Goal: Information Seeking & Learning: Get advice/opinions

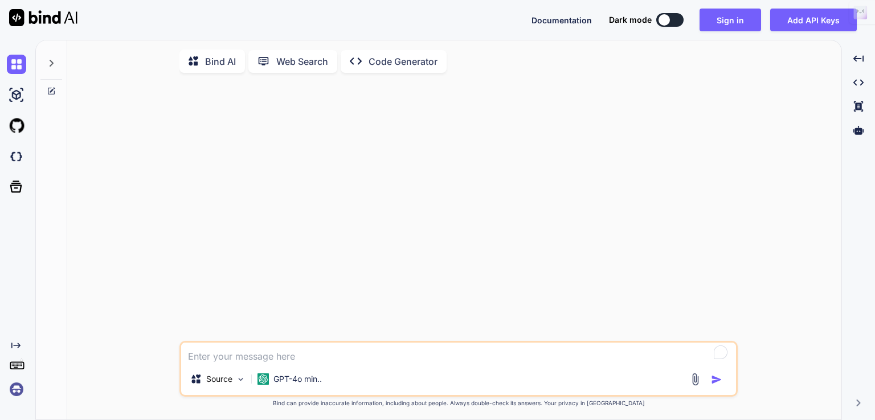
click at [223, 64] on p "Bind AI" at bounding box center [220, 62] width 31 height 14
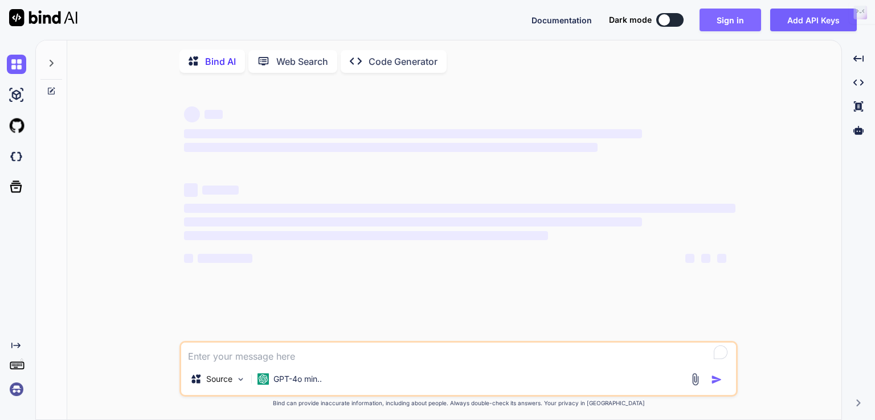
click at [738, 22] on button "Sign in" at bounding box center [730, 20] width 62 height 23
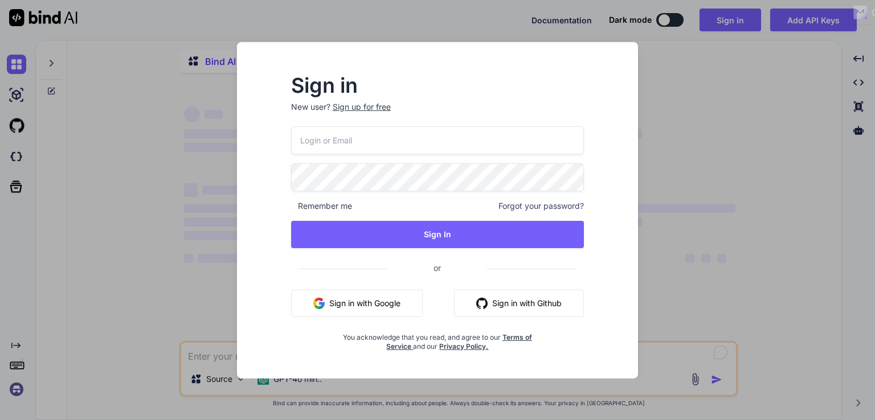
click at [447, 149] on input "email" at bounding box center [437, 140] width 293 height 28
type textarea "x"
type input "ancientfuturevision@gmail.com"
click at [335, 305] on button "Sign in with Google" at bounding box center [357, 303] width 132 height 27
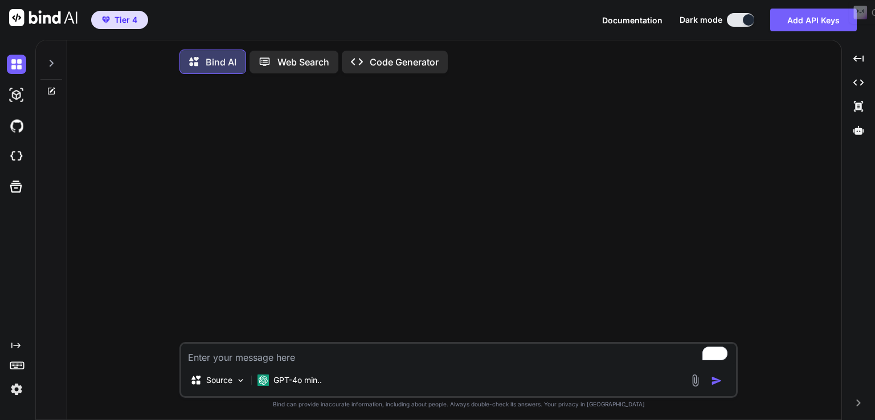
click at [223, 67] on div "Bind AI" at bounding box center [212, 62] width 67 height 24
click at [294, 392] on div "GPT-4o min.." at bounding box center [289, 380] width 73 height 23
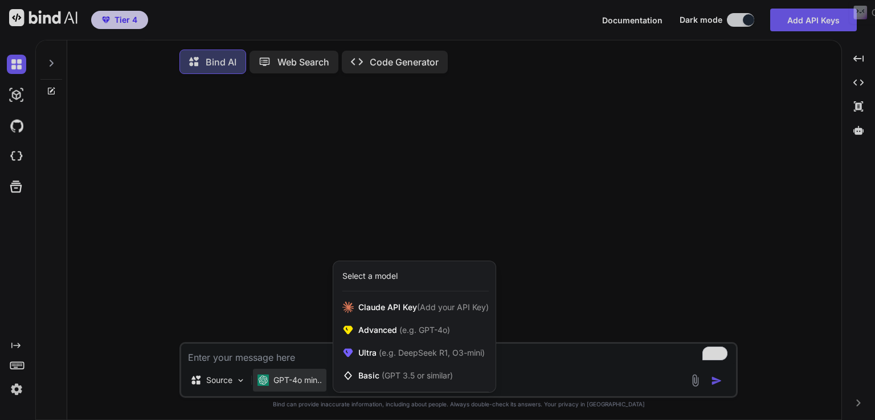
click at [292, 386] on div at bounding box center [437, 210] width 875 height 420
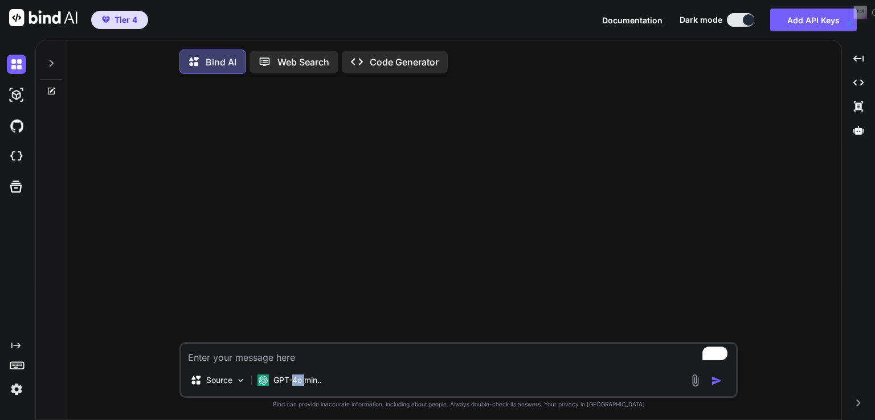
click at [292, 386] on p "GPT-4o min.." at bounding box center [297, 380] width 48 height 11
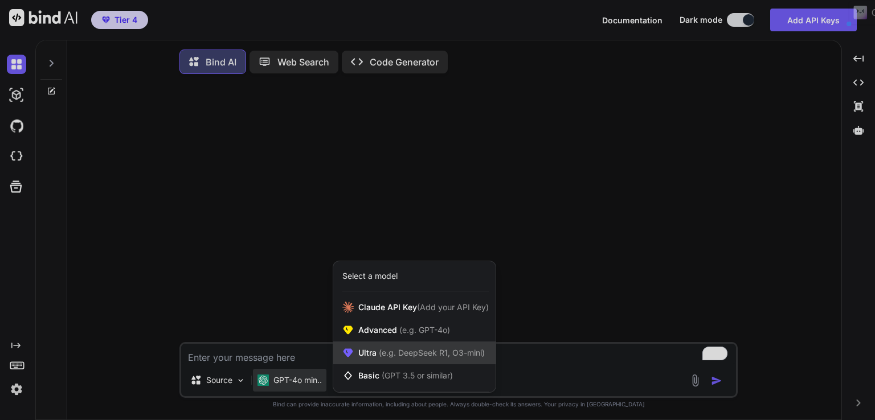
click at [424, 354] on span "(e.g. DeepSeek R1, O3-mini)" at bounding box center [430, 353] width 108 height 10
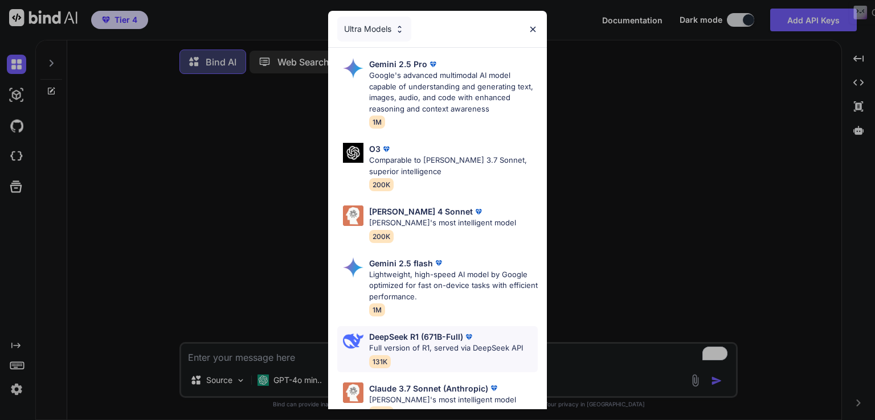
click at [404, 354] on div "DeepSeek R1 (671B-Full) Full version of R1, served via DeepSeek API 131K" at bounding box center [446, 349] width 154 height 37
type textarea "x"
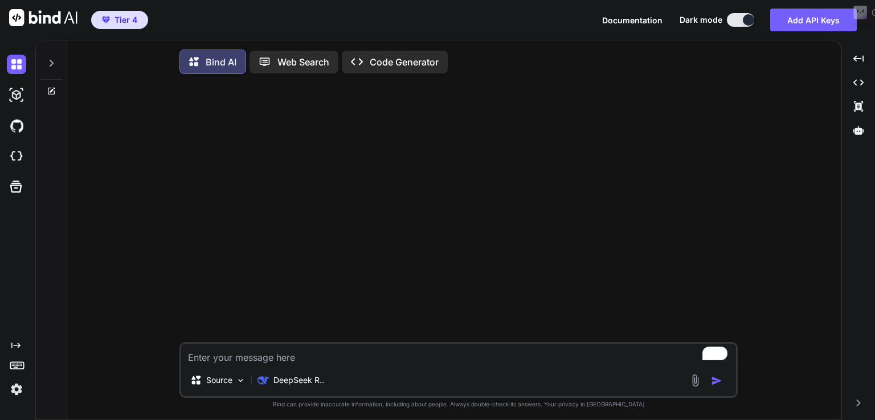
click at [280, 351] on textarea "To enrich screen reader interactions, please activate Accessibility in Grammarl…" at bounding box center [458, 354] width 555 height 21
type textarea "b"
type textarea "x"
type textarea "be"
type textarea "x"
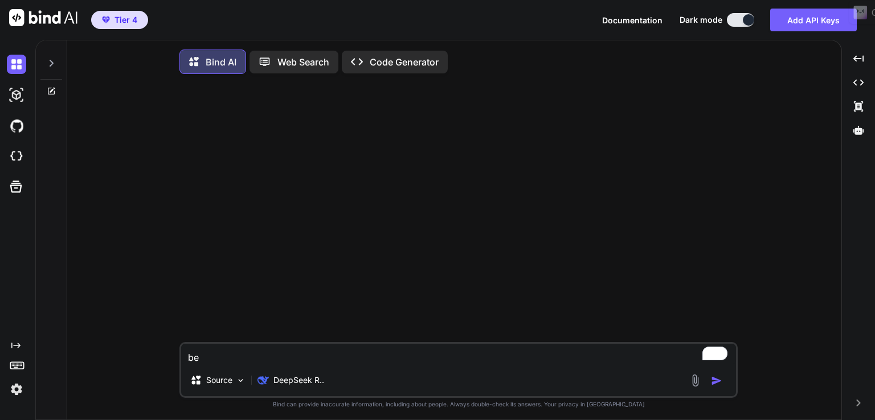
type textarea "bes"
type textarea "x"
type textarea "best"
type textarea "x"
type textarea "best"
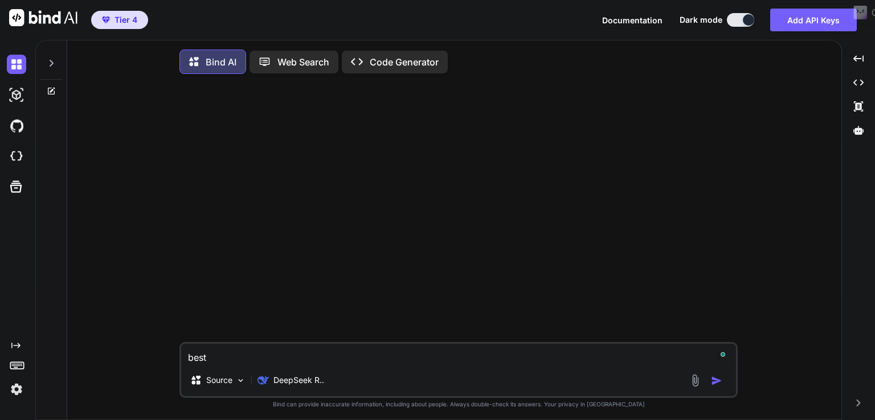
type textarea "x"
type textarea "best t"
type textarea "x"
type textarea "best ti"
type textarea "x"
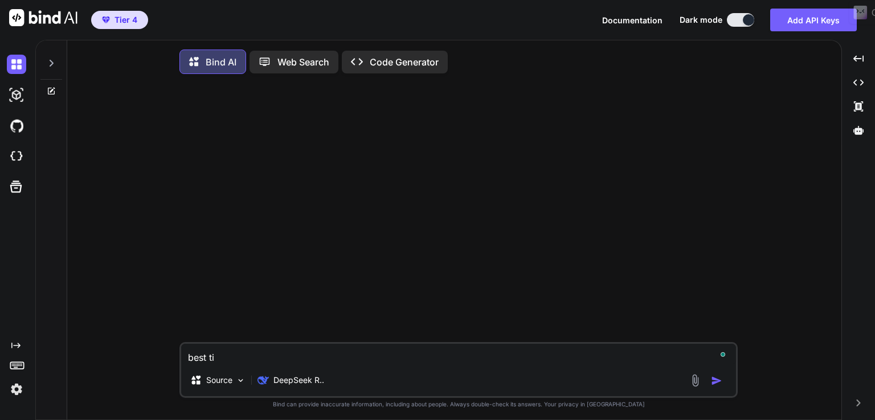
type textarea "best tie"
type textarea "x"
type textarea "best tiem"
type textarea "x"
type textarea "best tiems"
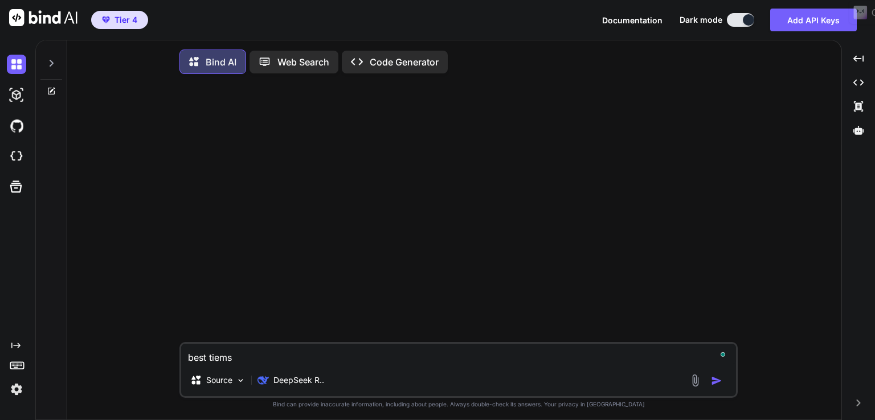
type textarea "x"
type textarea "best tiems"
type textarea "x"
type textarea "best tiems t"
type textarea "x"
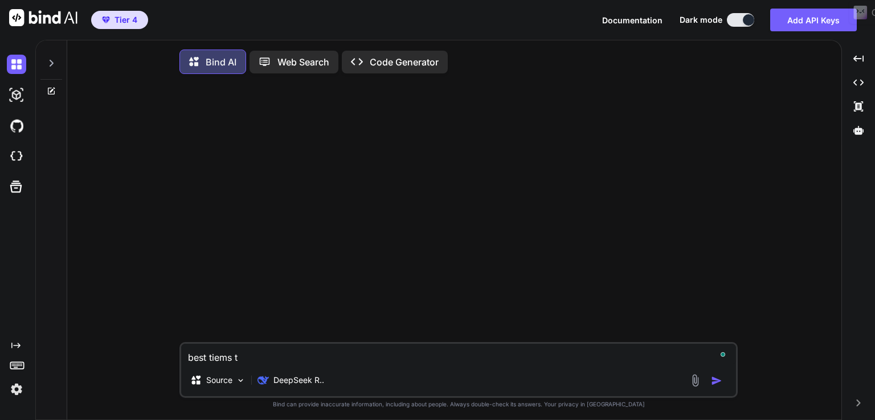
type textarea "best tiems to"
type textarea "x"
type textarea "best tiems to"
type textarea "x"
type textarea "best tiems to p"
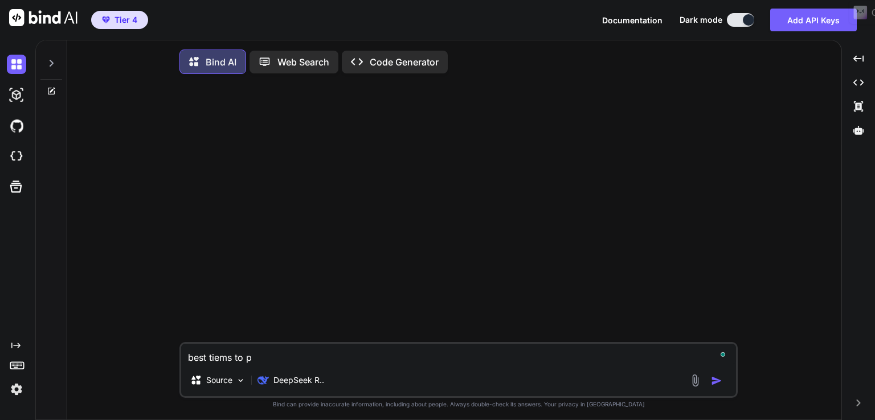
type textarea "x"
type textarea "best tiems to po"
type textarea "x"
type textarea "best tiems to pos"
type textarea "x"
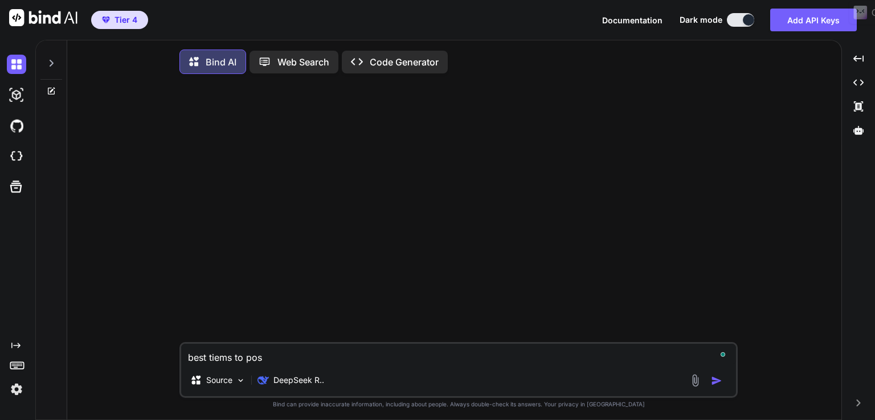
type textarea "best tiems to post"
type textarea "x"
type textarea "best tiems to post"
type textarea "x"
type textarea "best tiems to post o"
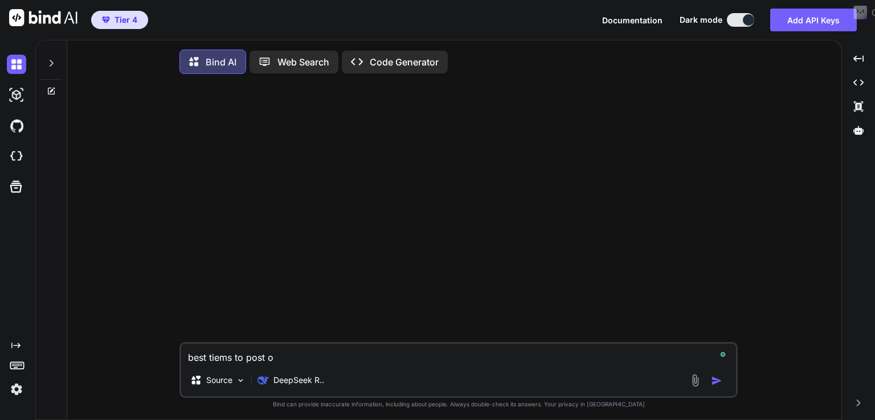
type textarea "x"
type textarea "best tiems to post on"
type textarea "x"
type textarea "best tiems to post on"
type textarea "x"
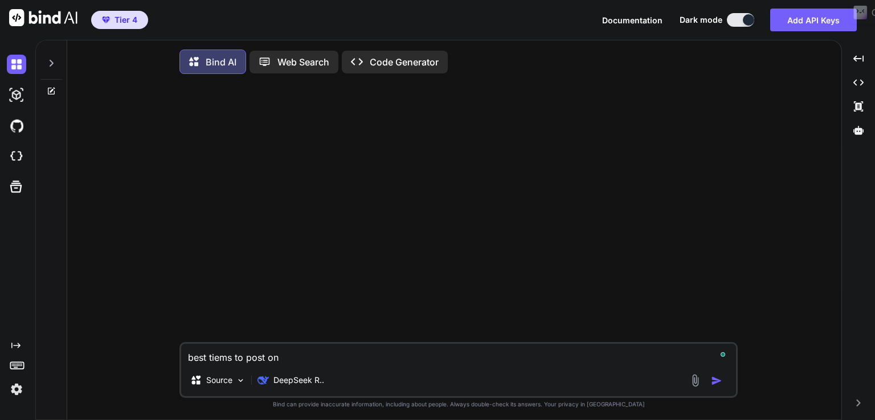
type textarea "best tiems to post on s"
type textarea "x"
type textarea "best tiems to post on sp"
type textarea "x"
type textarea "best tiems to post on spo"
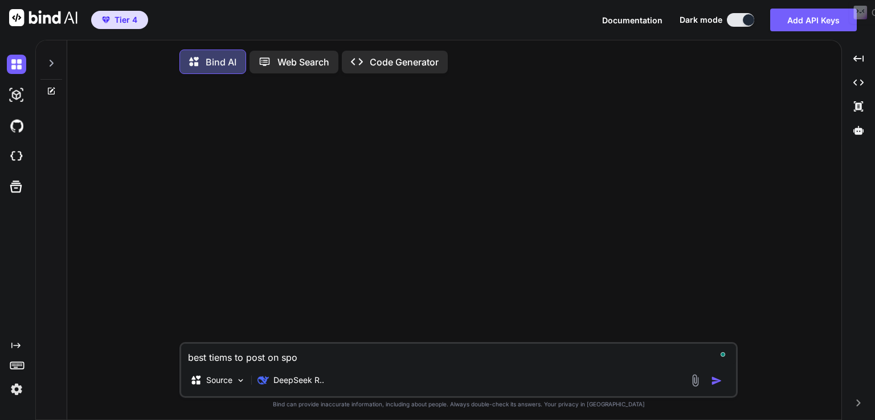
type textarea "x"
type textarea "best tiems to post on spot"
type textarea "x"
type textarea "best tiems to post on spoti"
type textarea "x"
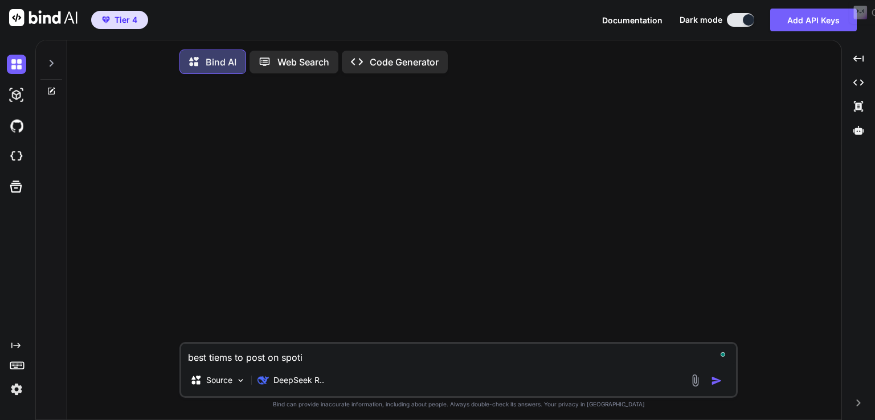
type textarea "best tiems to post on spotif"
type textarea "x"
type textarea "best tiems to post on spotify"
type textarea "x"
type textarea "best tiems to post on spotify"
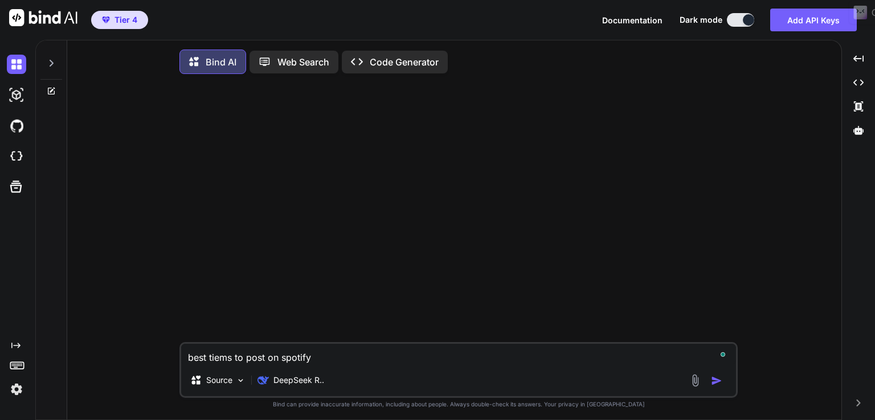
type textarea "x"
type textarea "best tiems to post on spotify f"
type textarea "x"
type textarea "best tiems to post on spotify fr"
type textarea "x"
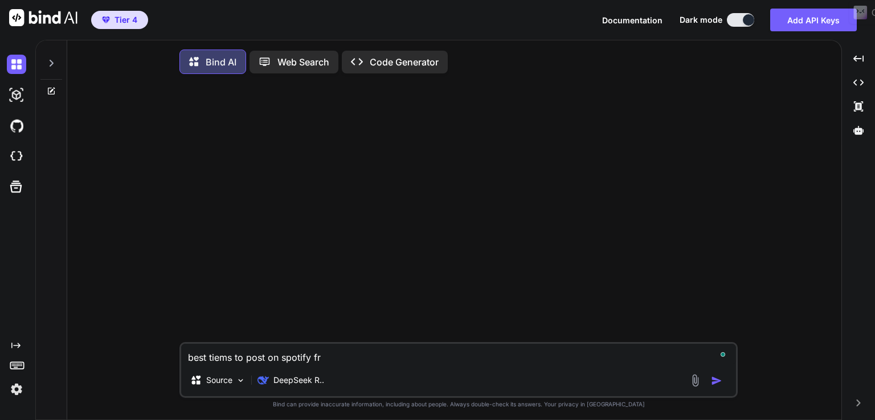
type textarea "best tiems to post on spotify fro"
type textarea "x"
type textarea "best tiems to post on spotify from"
type textarea "x"
type textarea "best tiems to post on spotify from"
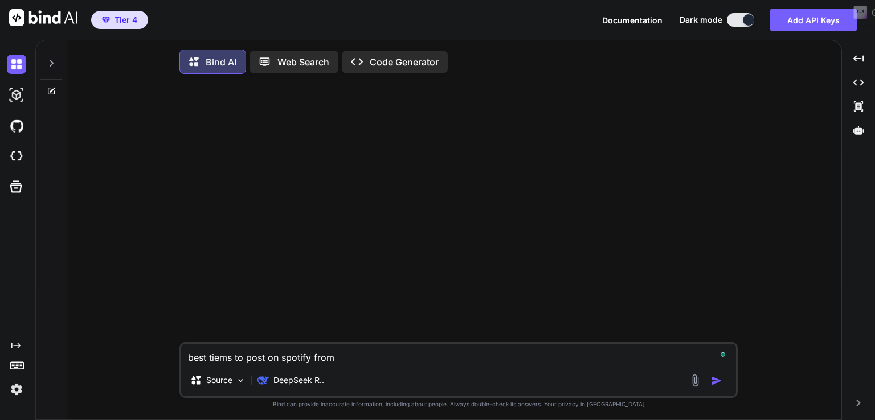
type textarea "x"
type textarea "best tiems to post on spotify from t"
type textarea "x"
type textarea "best tiems to post on spotify from th"
type textarea "x"
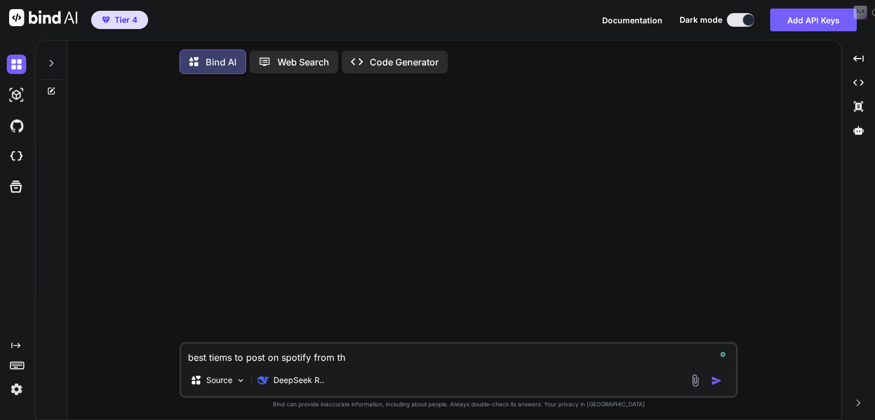
type textarea "best tiems to post on spotify from the"
type textarea "x"
type textarea "best tiems to post on spotify from the"
type textarea "x"
type textarea "best tiems to post on spotify from the u"
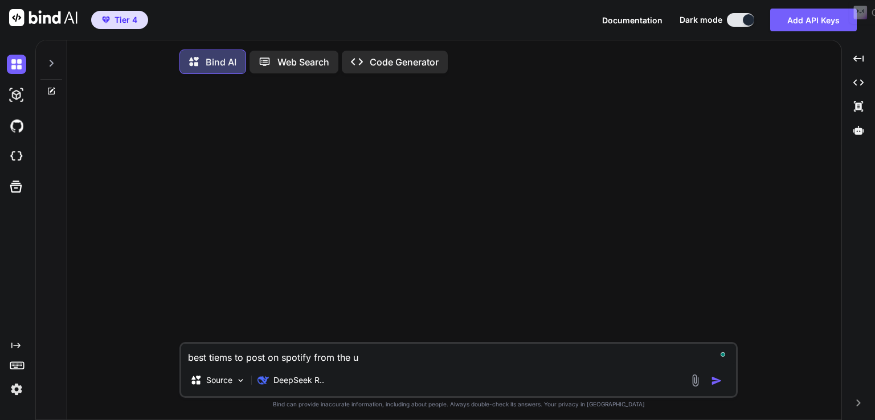
type textarea "x"
type textarea "best tiems to post on spotify from the uk"
type textarea "x"
type textarea "best tiems to post on spotify from the uk"
type textarea "x"
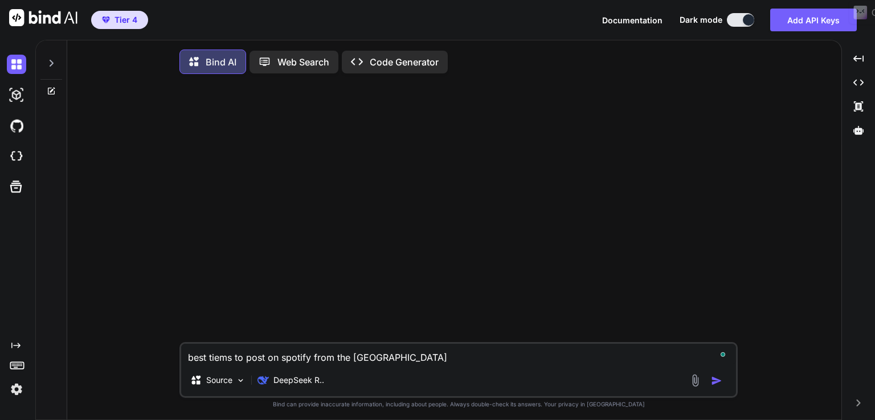
type textarea "best tiems to post on spotify from the uk t"
type textarea "x"
type textarea "best tiems to post on spotify from the uk to"
type textarea "x"
type textarea "best tiems to post on spotify from the uk to"
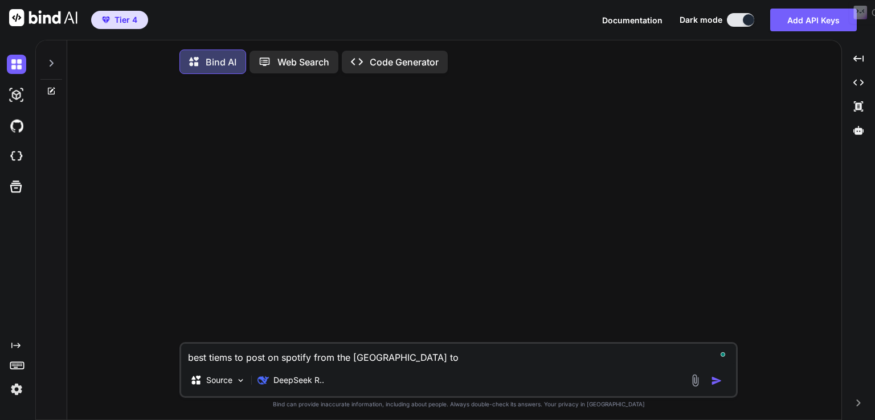
type textarea "x"
type textarea "best tiems to post on spotify from the uk to h"
type textarea "x"
type textarea "best tiems to post on spotify from the uk to hi"
type textarea "x"
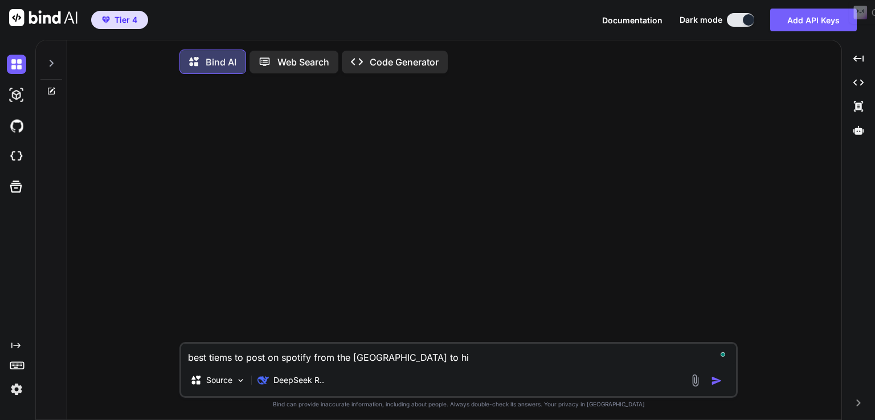
type textarea "best tiems to post on spotify from the uk to hit"
type textarea "x"
type textarea "best tiems to post on spotify from the uk to hit"
type textarea "x"
type textarea "best tiems to post on spotify from the uk to hit a"
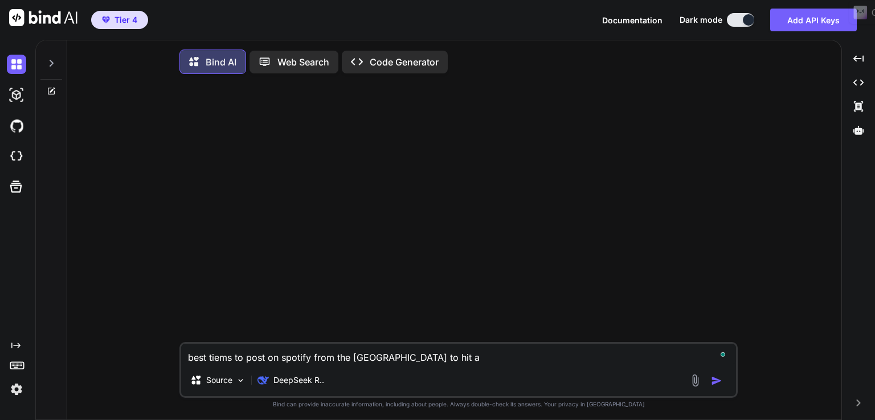
type textarea "x"
type textarea "best tiems to post on spotify from the uk to hit a"
type textarea "x"
type textarea "best tiems to post on spotify from the uk to hit a a"
type textarea "x"
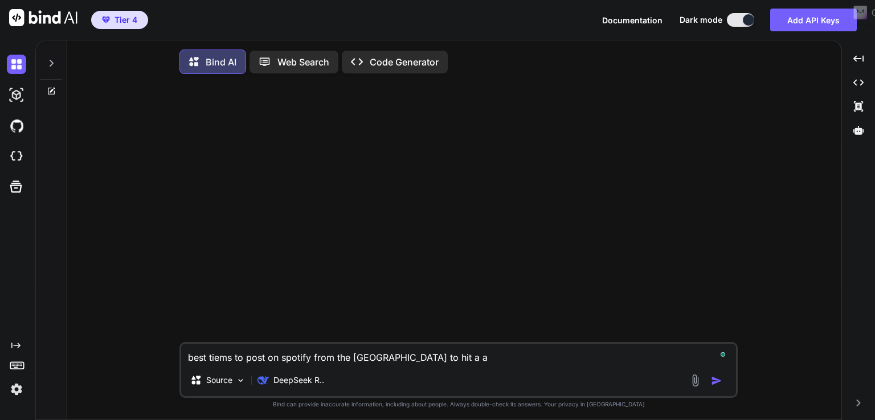
type textarea "best tiems to post on spotify from the uk to hit a am"
type textarea "x"
type textarea "best tiems to post on spotify from the uk to hit a ame"
type textarea "x"
type textarea "best tiems to post on spotify from the uk to hit a amer"
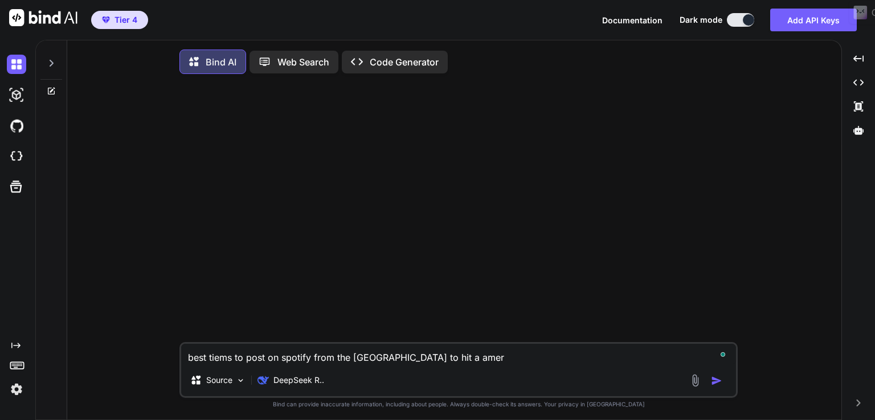
type textarea "x"
type textarea "best tiems to post on spotify from the uk to hit a ameri"
type textarea "x"
type textarea "best tiems to post on spotify from the uk to hit a americ"
type textarea "x"
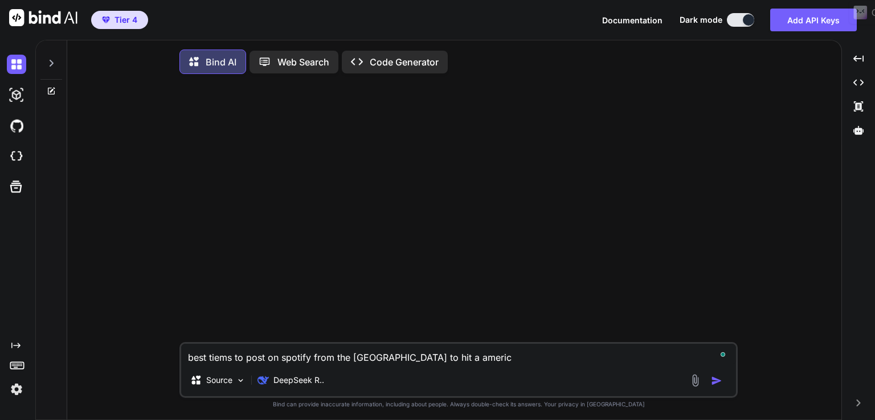
type textarea "best tiems to post on spotify from the uk to hit a america"
type textarea "x"
type textarea "best tiems to post on spotify from the uk to hit a american"
type textarea "x"
type textarea "best tiems to post on spotify from the uk to hit a american"
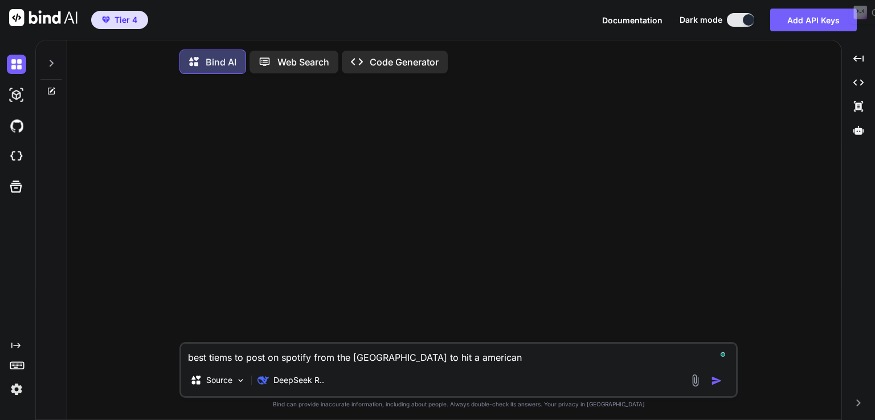
type textarea "x"
type textarea "best tiems to post on spotify from the uk to hit a american a"
type textarea "x"
type textarea "best tiems to post on spotify from the uk to hit a american au"
type textarea "x"
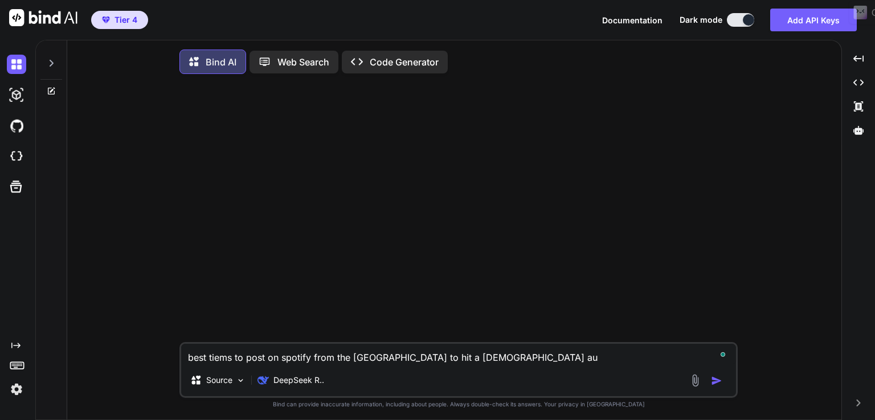
type textarea "best tiems to post on spotify from the uk to hit a american aud"
type textarea "x"
type textarea "best tiems to post on spotify from the uk to hit a american audi"
type textarea "x"
type textarea "best tiems to post on spotify from the uk to hit a american audia"
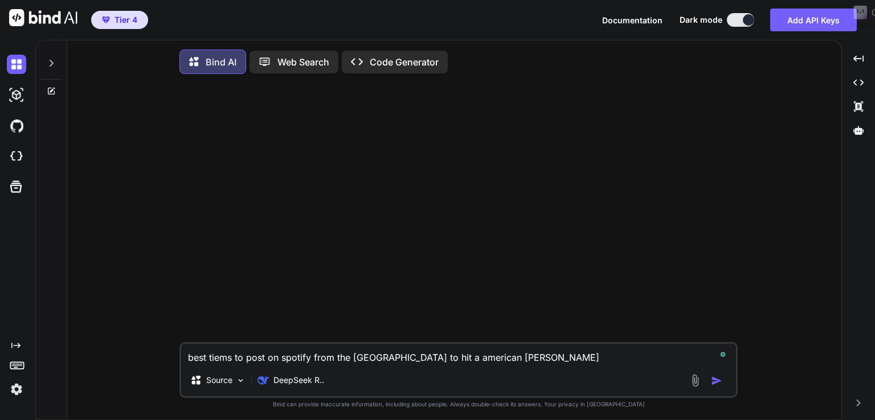
type textarea "x"
type textarea "best tiems to post on spotify from the uk to hit a american audian"
type textarea "x"
type textarea "best tiems to post on spotify from the uk to hit a american audianc"
type textarea "x"
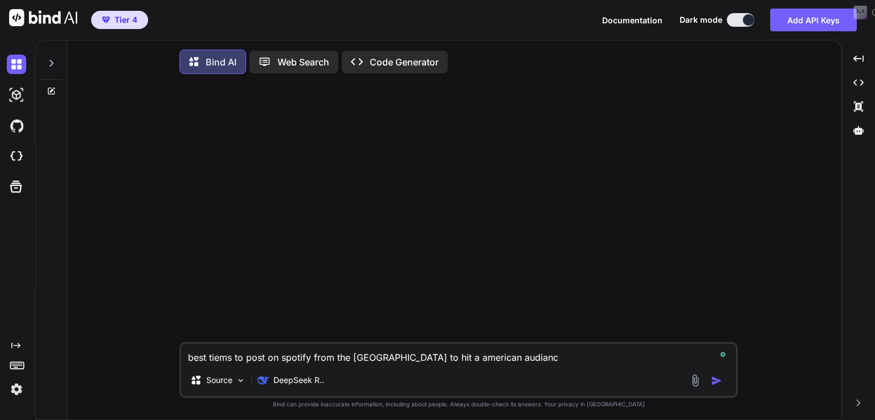
type textarea "best tiems to post on spotify from the uk to hit a american audiance"
click at [264, 362] on textarea "best tiems to post on spotify from the uk to hit a american audiance" at bounding box center [458, 354] width 555 height 21
type textarea "x"
type textarea "best tiems to post on spotify from the uk to hit a american audiance"
type textarea "x"
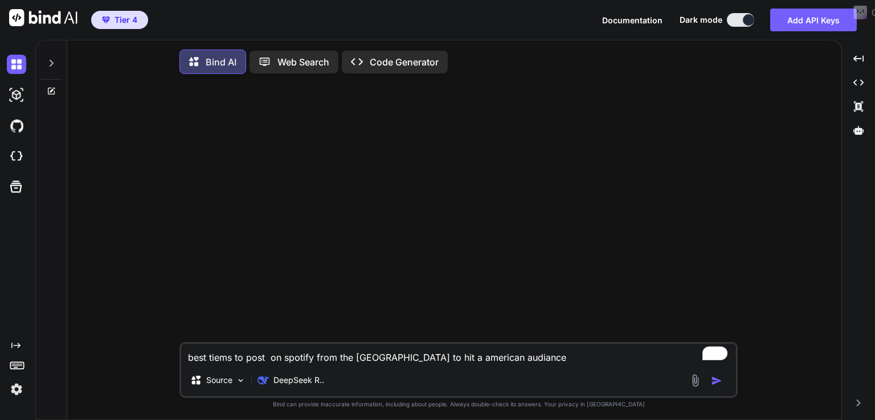
type textarea "best tiems to post a on spotify from the uk to hit a american audiance"
type textarea "x"
type textarea "best tiems to post as on spotify from the uk to hit a american audiance"
type textarea "x"
type textarea "best tiems to post ast on spotify from the uk to hit a american audiance"
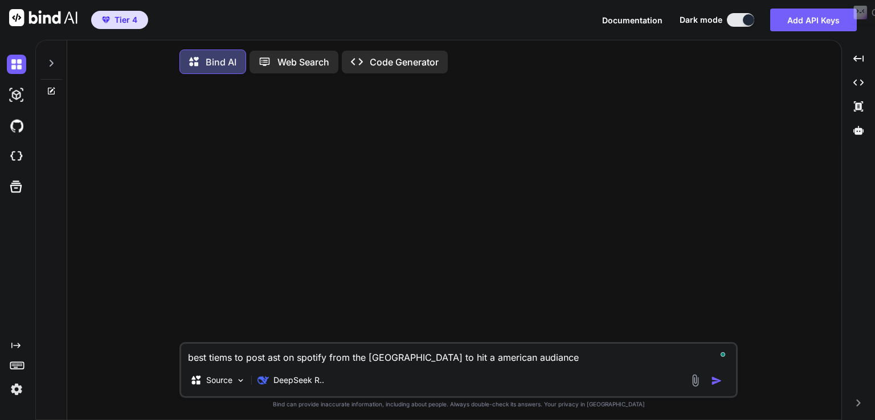
type textarea "x"
type textarea "best tiems to post astr on spotify from the uk to hit a american audiance"
type textarea "x"
type textarea "best tiems to post astro on spotify from the uk to hit a american audiance"
type textarea "x"
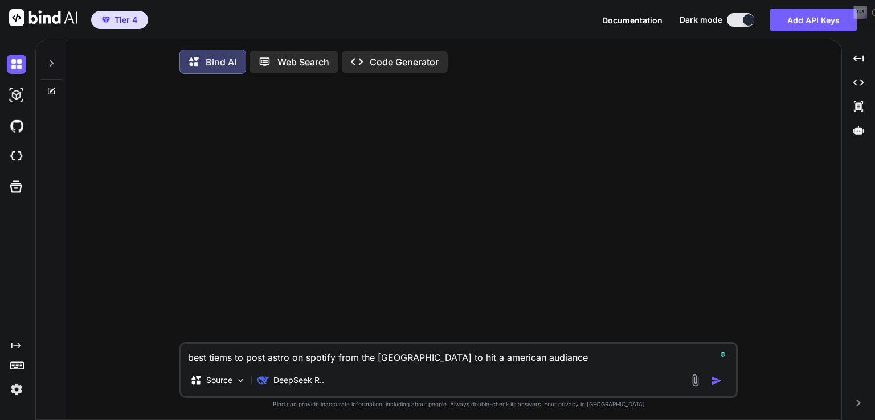
type textarea "best tiems to post astrol on spotify from the uk to hit a american audiance"
type textarea "x"
type textarea "best tiems to post astrolo on spotify from the uk to hit a american audiance"
type textarea "x"
type textarea "best tiems to post astrolog on spotify from the uk to hit a american audiance"
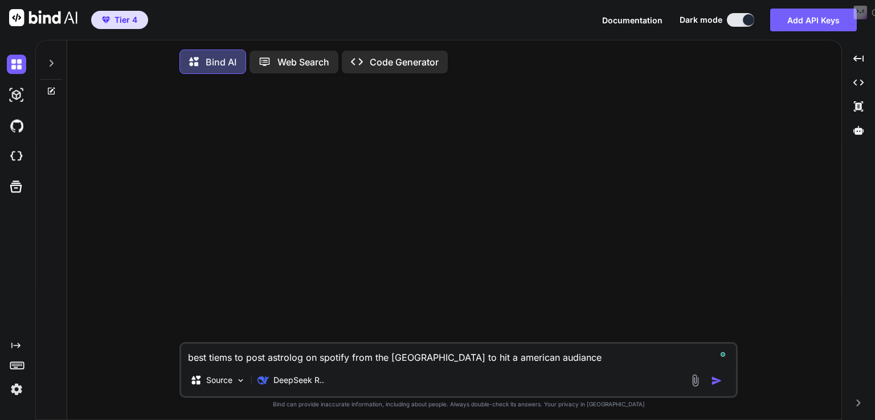
type textarea "x"
type textarea "best tiems to post astrology on spotify from the uk to hit a american audiance"
type textarea "x"
type textarea "best tiems to post astrology on spotify from the uk to hit a american audiance"
type textarea "x"
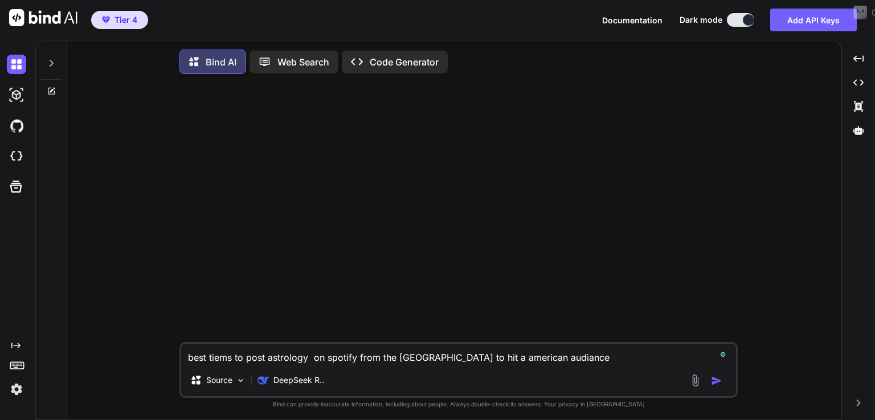
type textarea "best tiems to post astrology c on spotify from the uk to hit a american audiance"
type textarea "x"
type textarea "best tiems to post astrology co on spotify from the uk to hit a american audian…"
type textarea "x"
type textarea "best tiems to post astrology con on spotify from the uk to hit a american audia…"
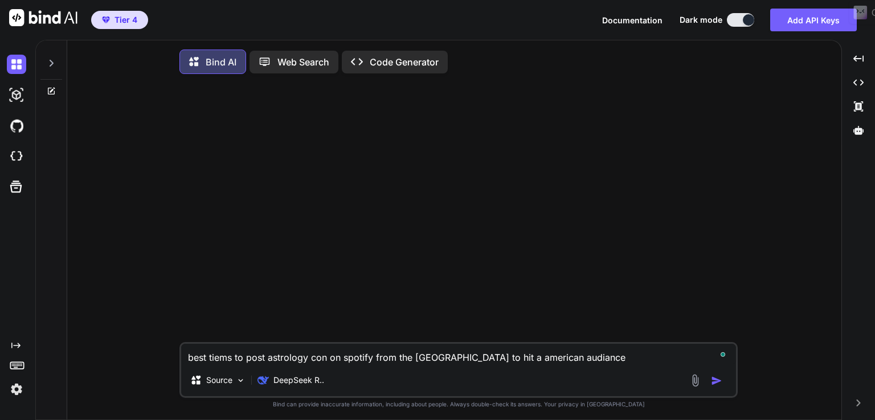
type textarea "x"
type textarea "best tiems to post astrology cont on spotify from the uk to hit a american audi…"
type textarea "x"
type textarea "best tiems to post astrology conte on spotify from the uk to hit a american aud…"
type textarea "x"
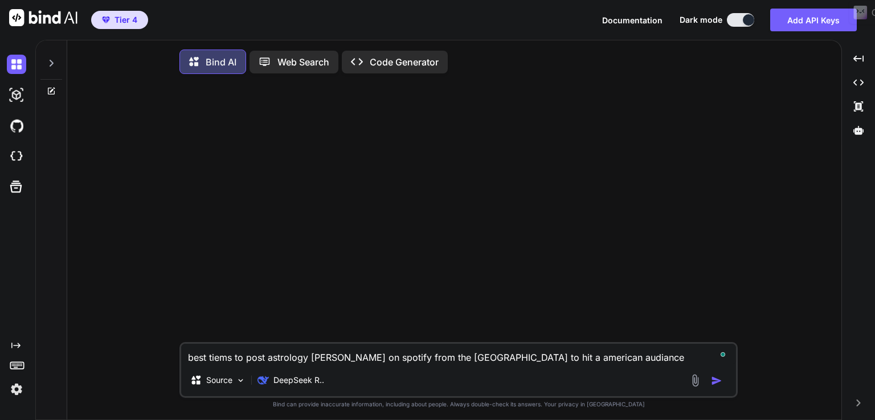
type textarea "best tiems to post astrology conten on spotify from the uk to hit a american au…"
type textarea "x"
type textarea "best tiems to post astrology content on spotify from the uk to hit a american a…"
type textarea "x"
type textarea "best tiems to post astrology content on spotify from the uk to hit a american a…"
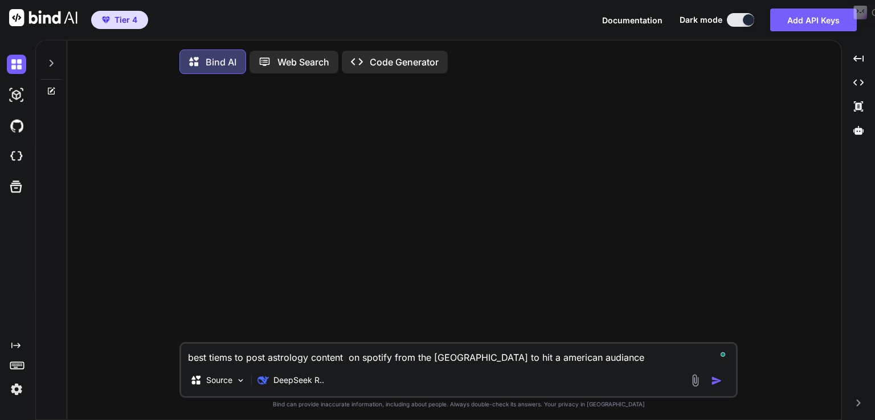
type textarea "x"
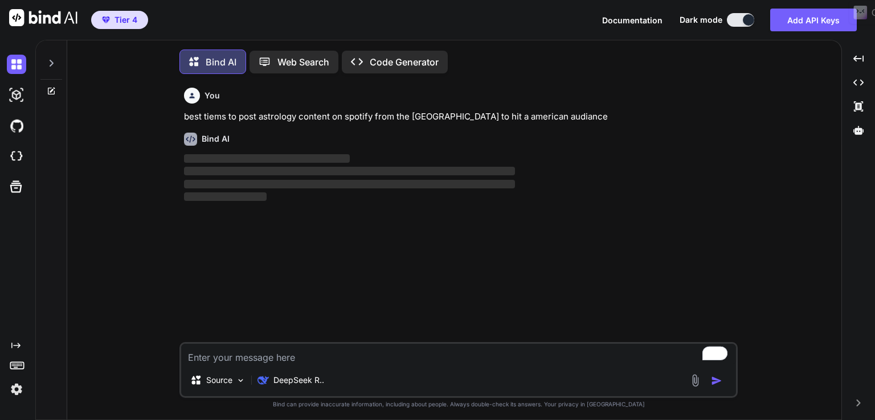
scroll to position [5, 0]
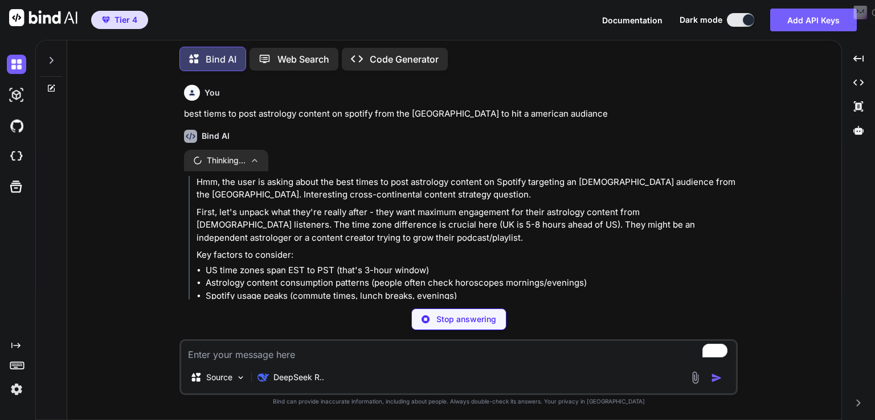
click at [705, 231] on p "First, let's unpack what they're really after - they want maximum engagement fo…" at bounding box center [465, 225] width 539 height 39
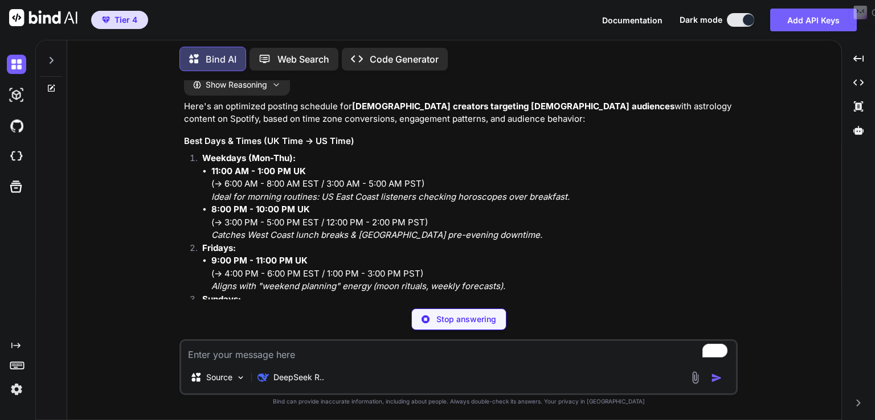
scroll to position [114, 0]
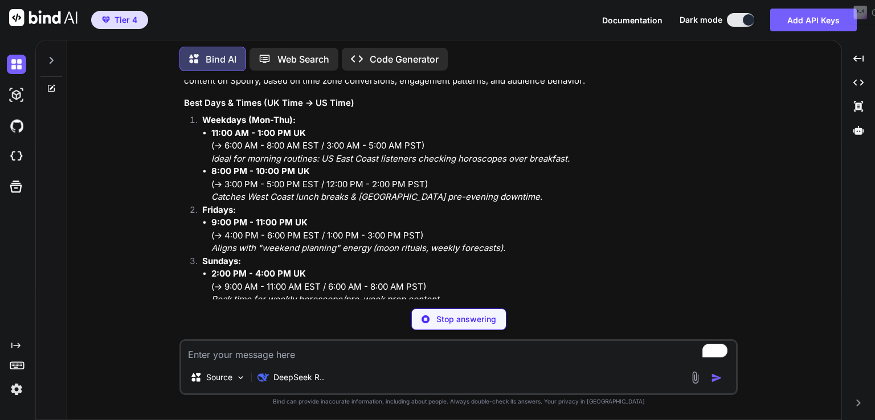
type textarea "x"
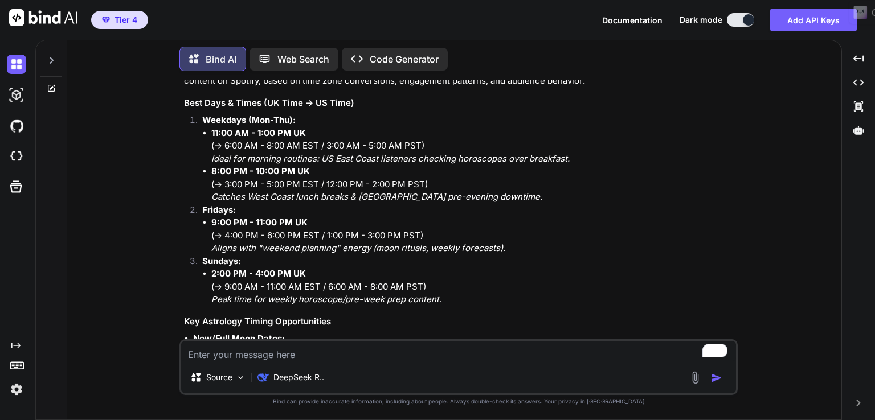
click at [407, 256] on p "Sundays:" at bounding box center [468, 261] width 533 height 13
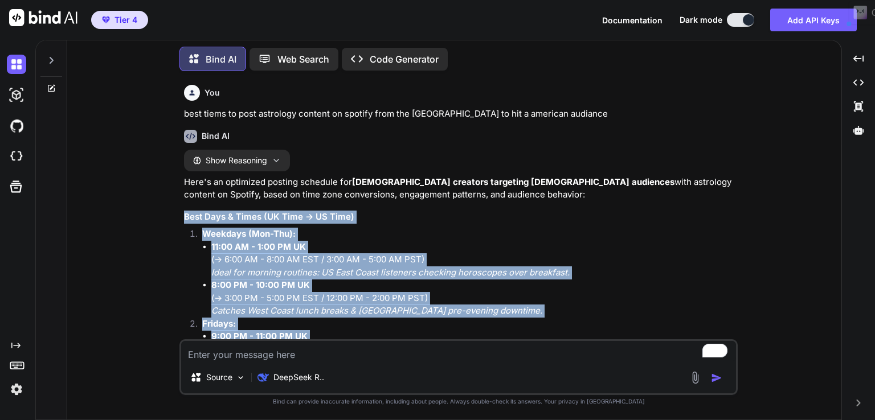
scroll to position [428, 0]
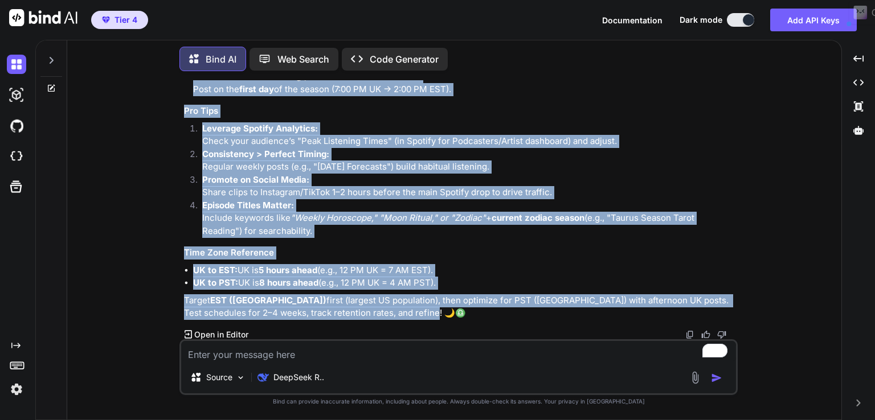
drag, startPoint x: 182, startPoint y: 215, endPoint x: 378, endPoint y: 316, distance: 220.1
click at [378, 316] on div "You best tiems to post astrology content on spotify from the uk to hit a americ…" at bounding box center [460, 209] width 556 height 259
copy div "Best Days & Times (UK Time → US Time) Weekdays (Mon-Thu): 11:00 AM - 1:00 PM UK…"
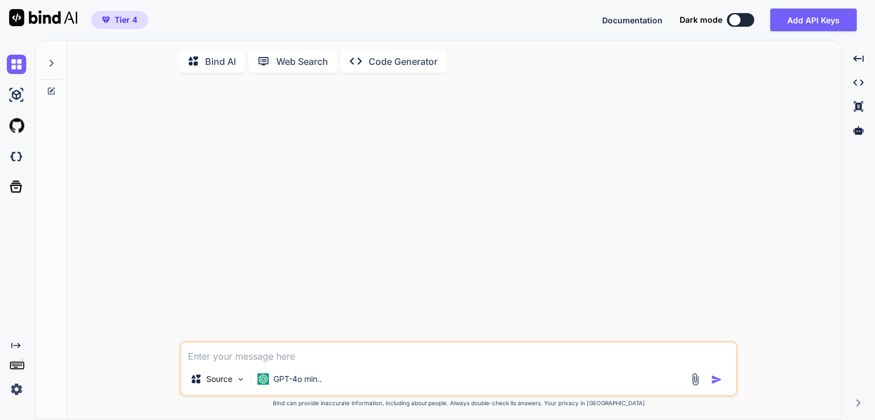
type textarea "x"
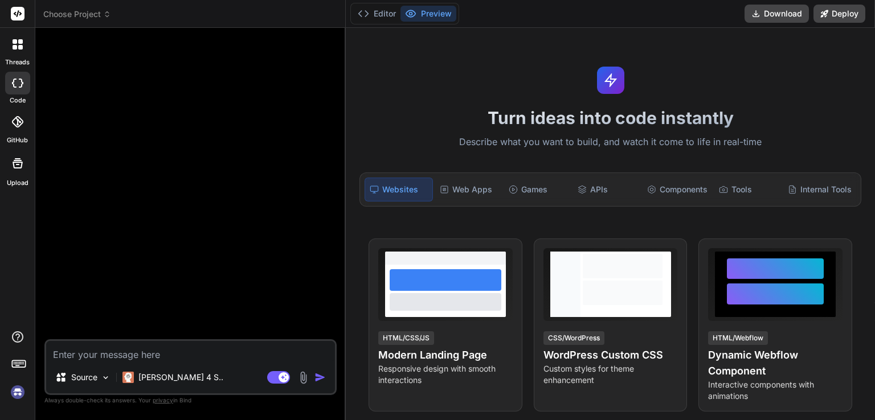
type textarea "x"
